Goal: Transaction & Acquisition: Purchase product/service

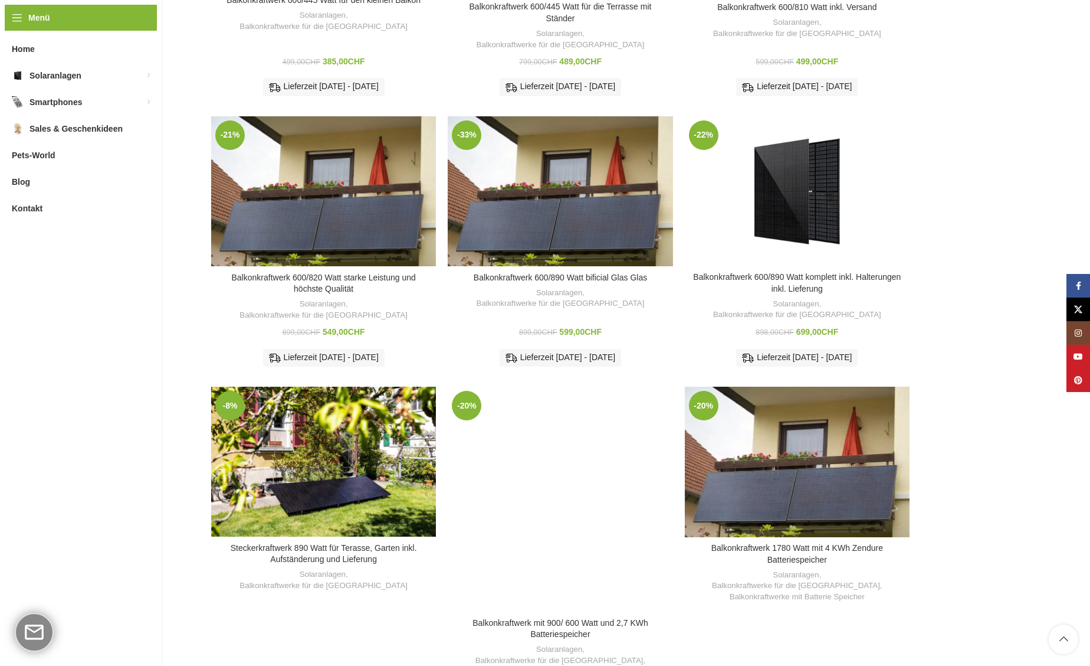
scroll to position [363, 0]
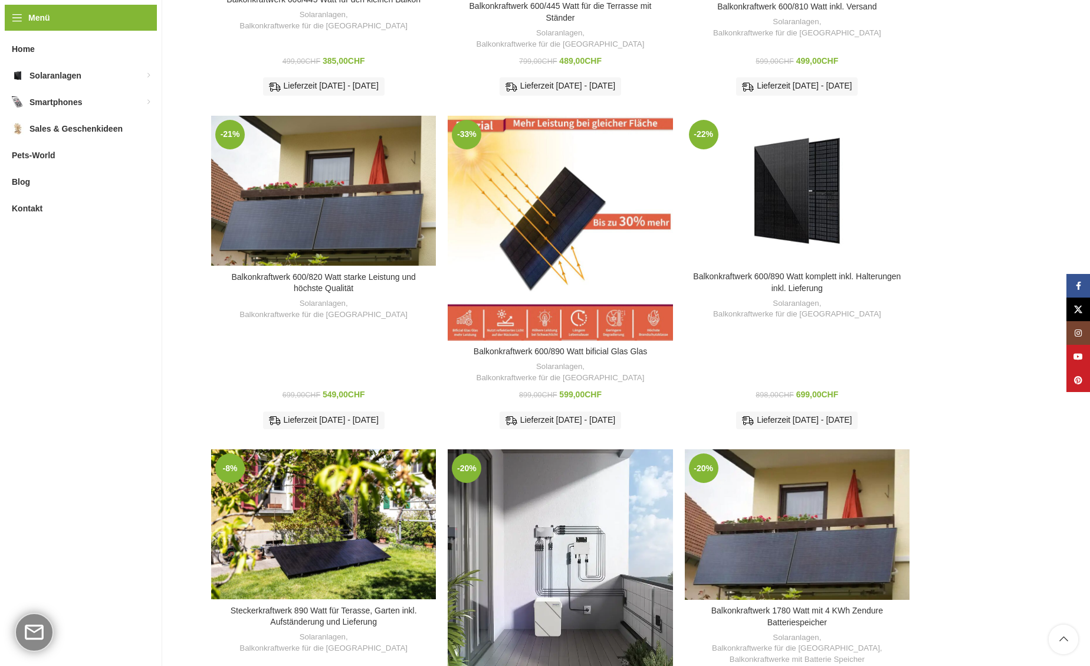
click at [593, 193] on div "Balkonkraftwerk 600/890 Watt bificial Glas Glas" at bounding box center [580, 228] width 38 height 225
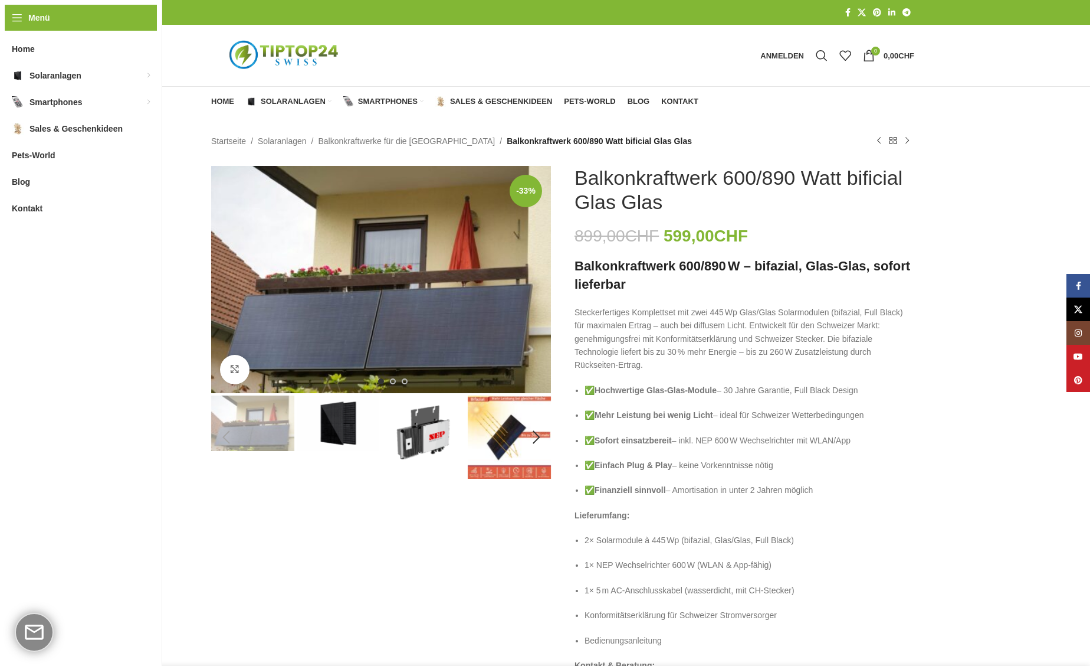
click at [433, 451] on img "3 / 6" at bounding box center [423, 432] width 83 height 74
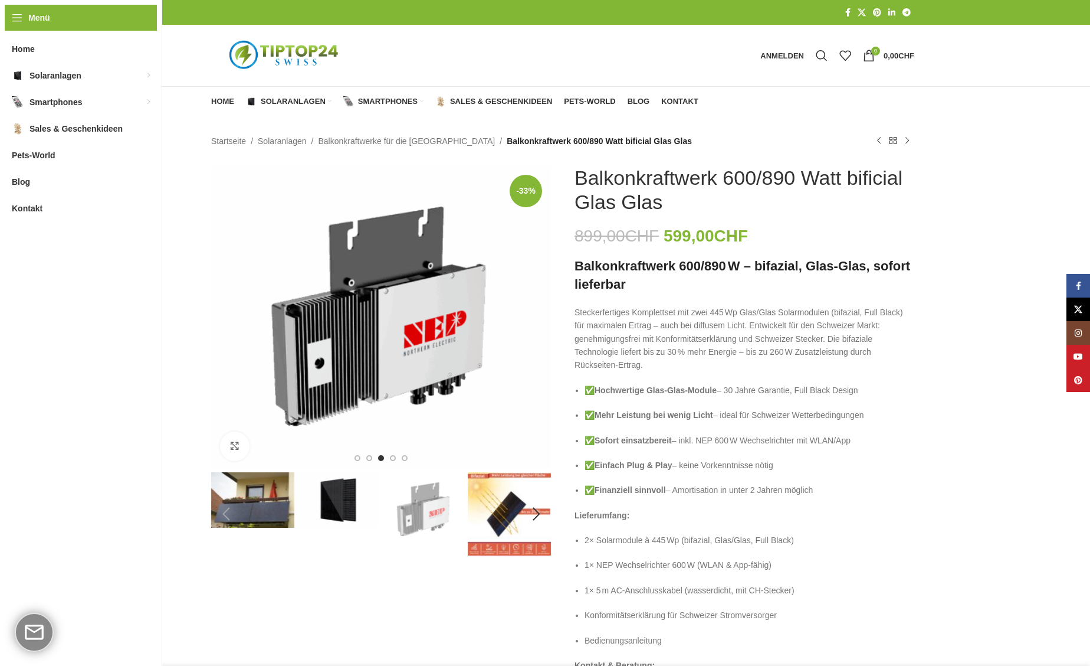
click at [336, 512] on img "2 / 6" at bounding box center [338, 499] width 83 height 55
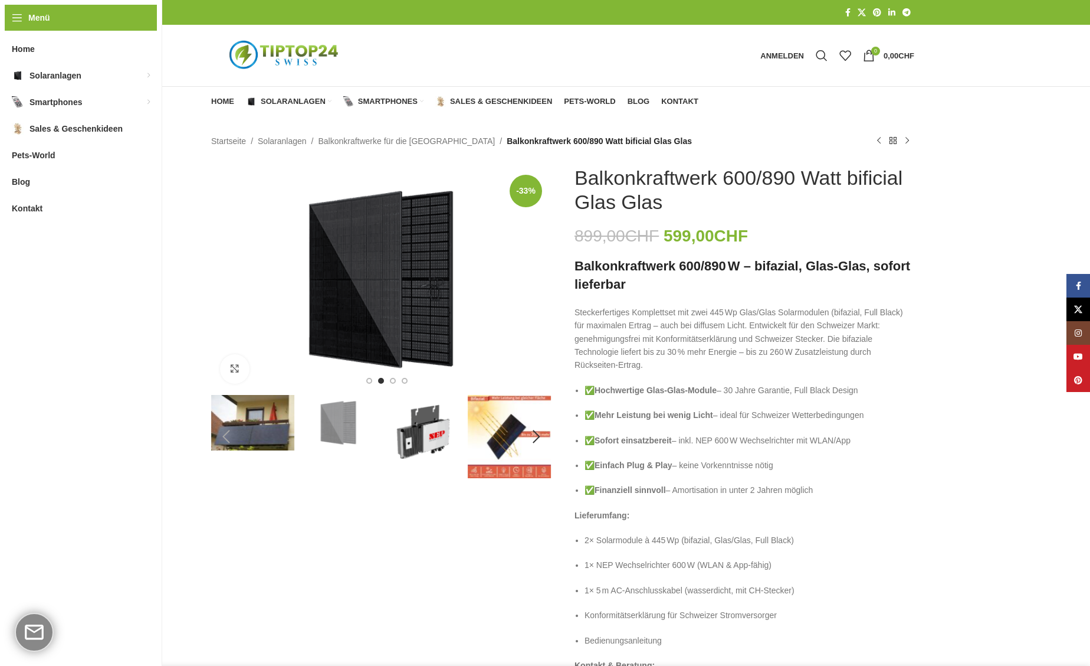
click at [276, 451] on div at bounding box center [381, 436] width 342 height 83
click at [494, 442] on img "4 / 6" at bounding box center [509, 436] width 83 height 83
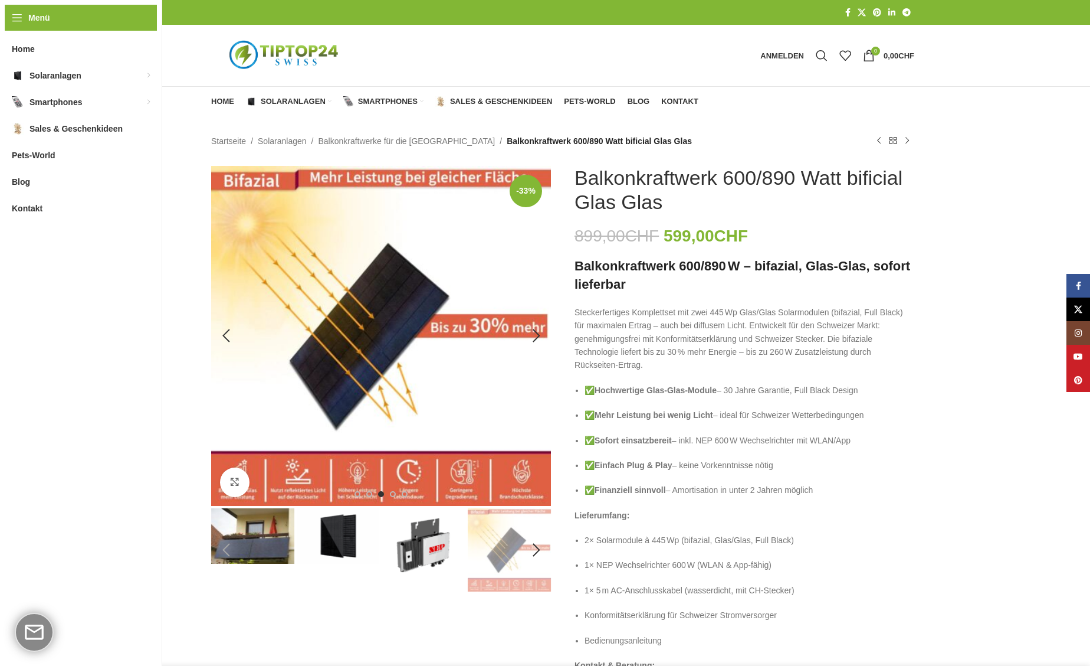
click at [296, 484] on img "4 / 6" at bounding box center [381, 336] width 340 height 340
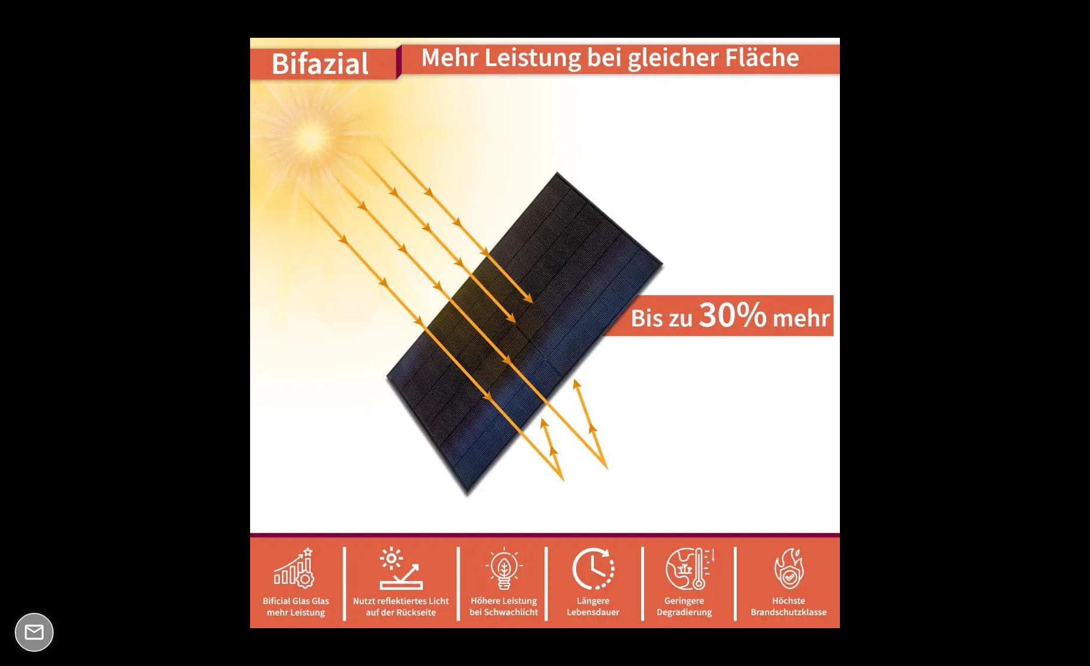
click at [1077, 330] on button at bounding box center [1069, 332] width 41 height 59
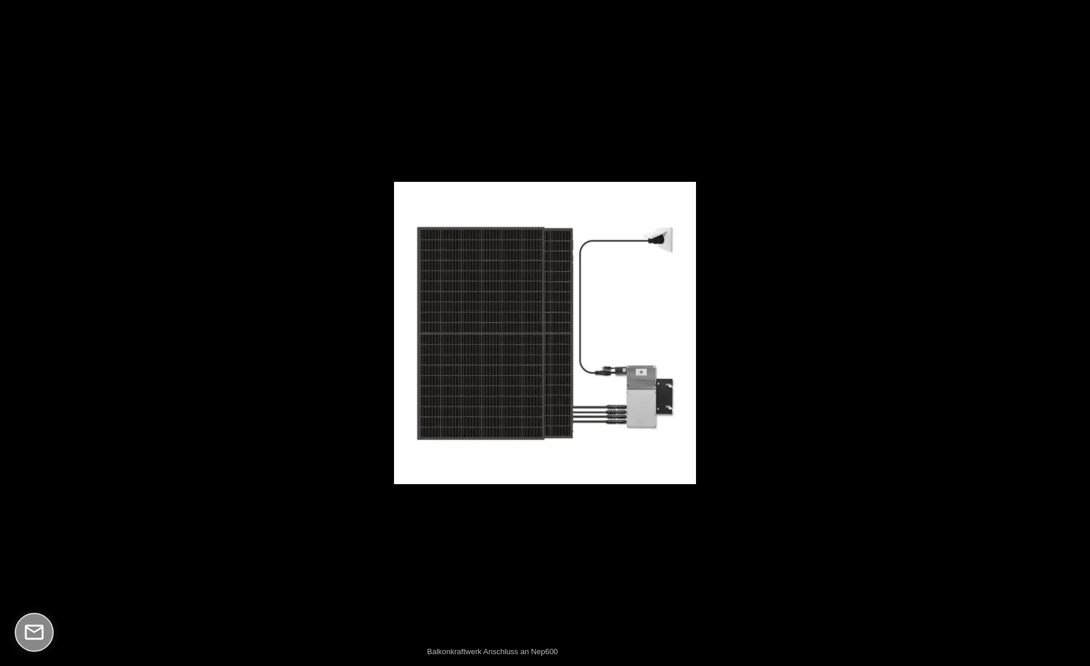
click at [1077, 330] on button at bounding box center [1069, 332] width 41 height 59
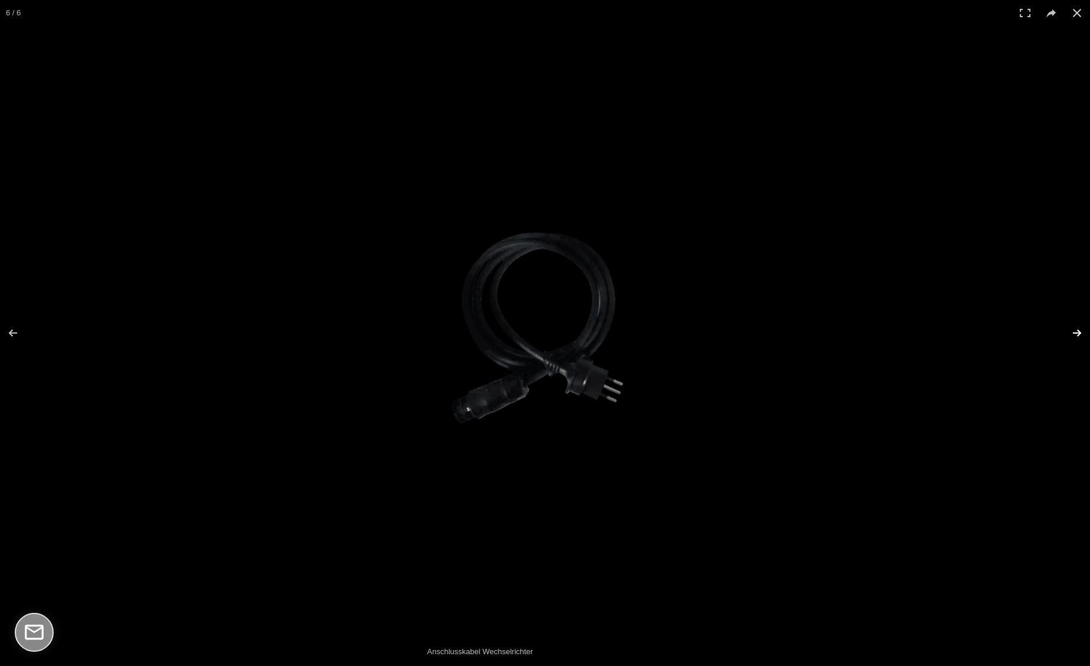
scroll to position [0, 1]
click at [1077, 330] on button at bounding box center [1069, 332] width 41 height 59
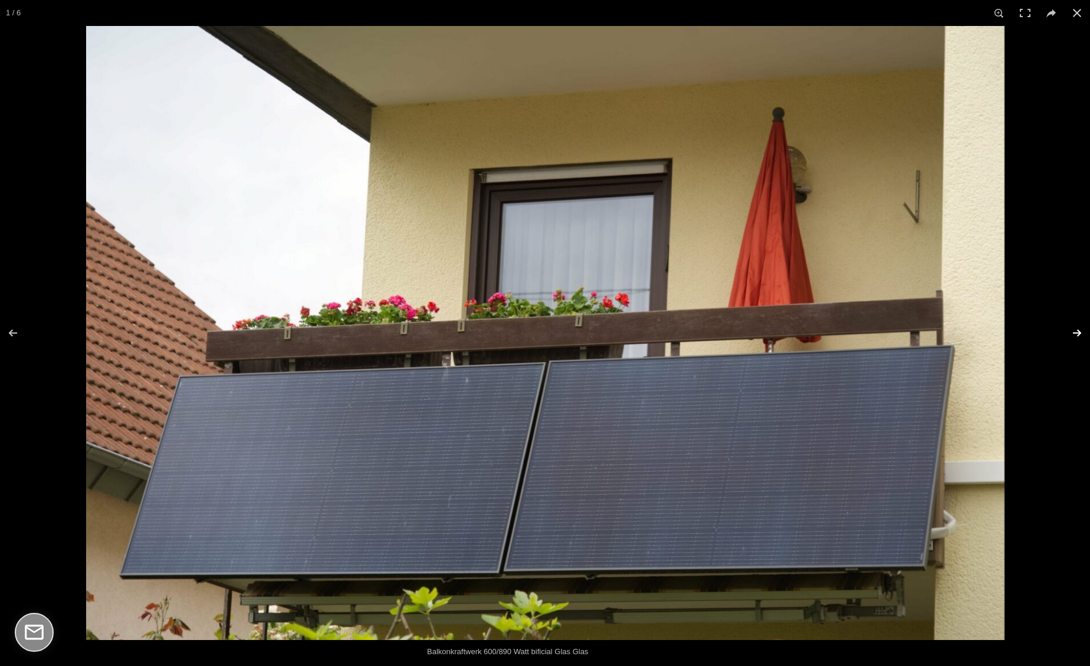
scroll to position [0, 0]
click at [1076, 17] on button at bounding box center [1078, 13] width 26 height 26
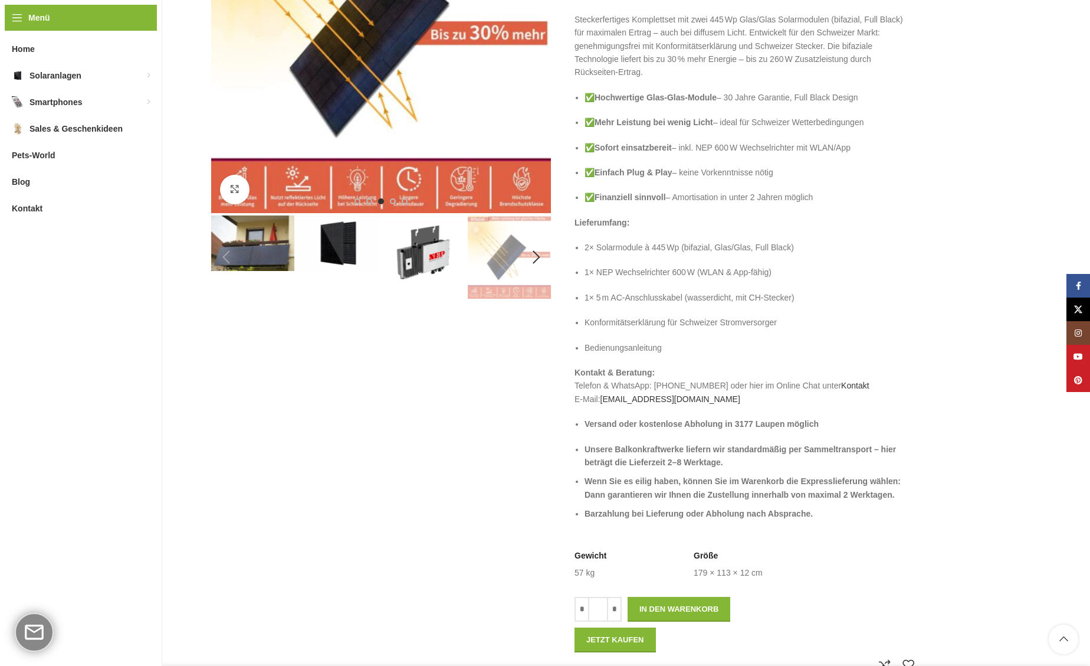
scroll to position [302, 0]
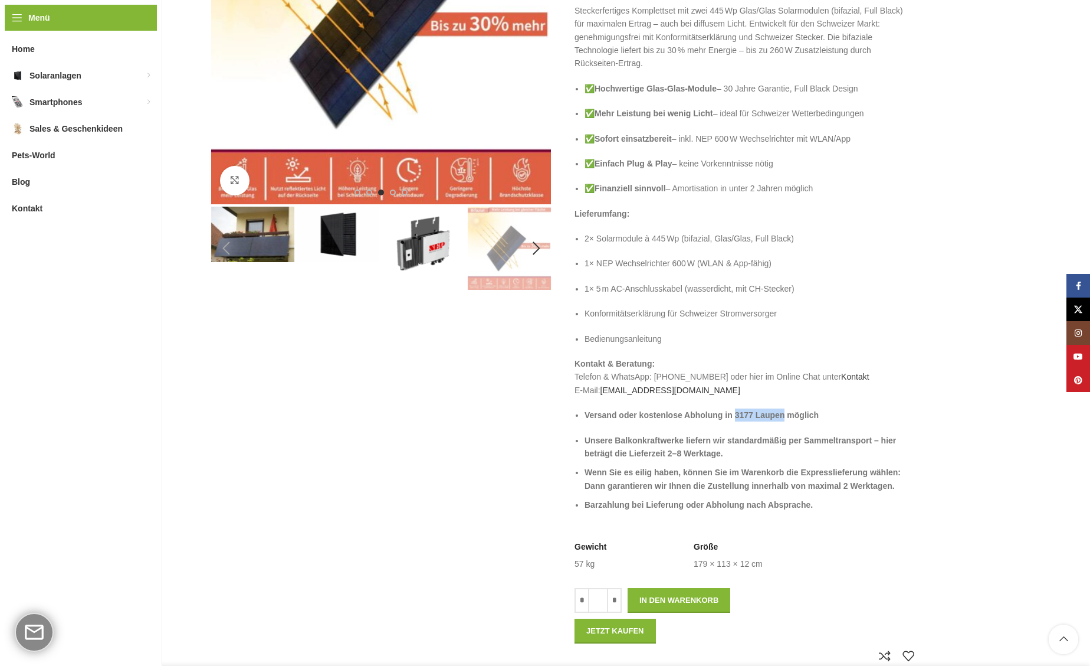
drag, startPoint x: 735, startPoint y: 411, endPoint x: 784, endPoint y: 410, distance: 49.0
click at [783, 410] on strong "Versand oder kostenlose Abholung in 3177 Laupen möglich" at bounding box center [702, 414] width 234 height 9
copy strong "3177 Laupen"
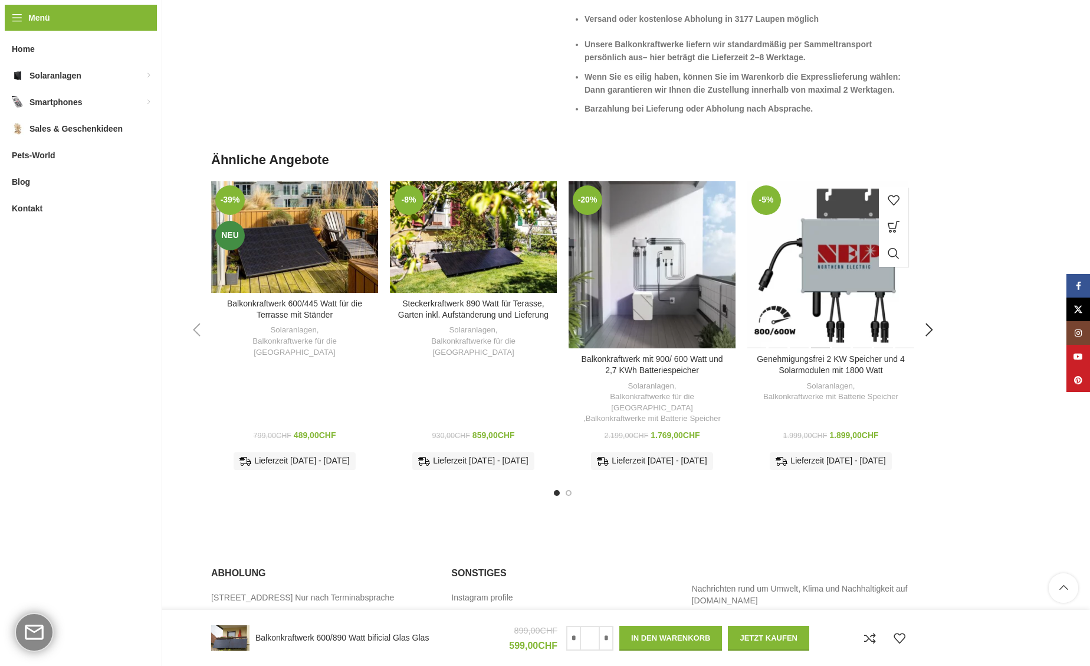
scroll to position [2913, 0]
